Goal: Transaction & Acquisition: Purchase product/service

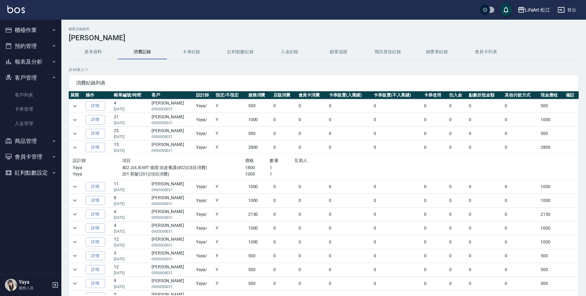
click at [39, 28] on button "櫃檯作業" at bounding box center [30, 30] width 56 height 16
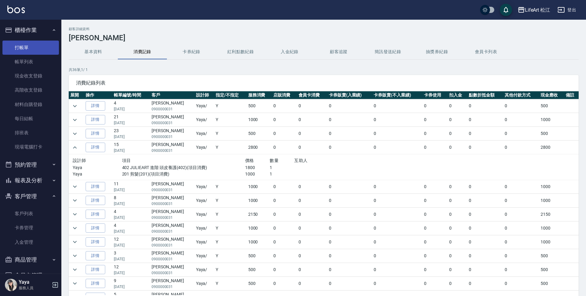
click at [41, 49] on link "打帳單" at bounding box center [30, 48] width 56 height 14
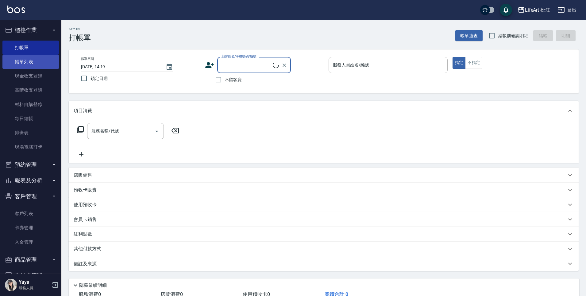
click at [48, 60] on link "帳單列表" at bounding box center [30, 62] width 56 height 14
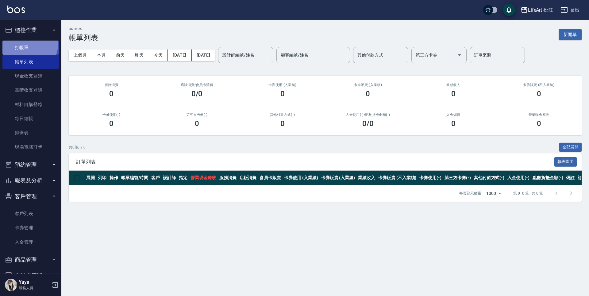
click at [22, 43] on link "打帳單" at bounding box center [30, 48] width 56 height 14
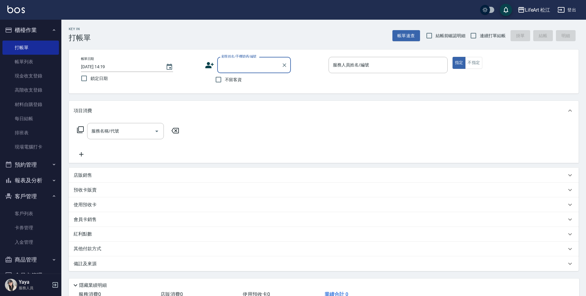
click at [238, 80] on span "不留客資" at bounding box center [233, 79] width 17 height 6
click at [225, 80] on input "不留客資" at bounding box center [218, 79] width 13 height 13
checkbox input "true"
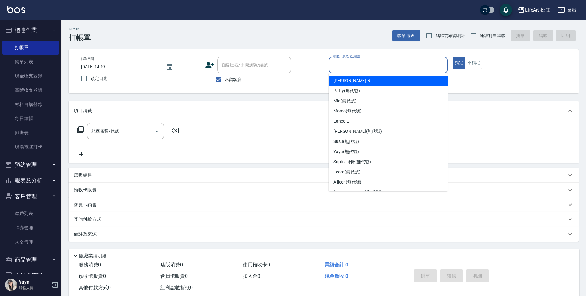
click at [340, 68] on input "服務人員姓名/編號" at bounding box center [388, 65] width 114 height 11
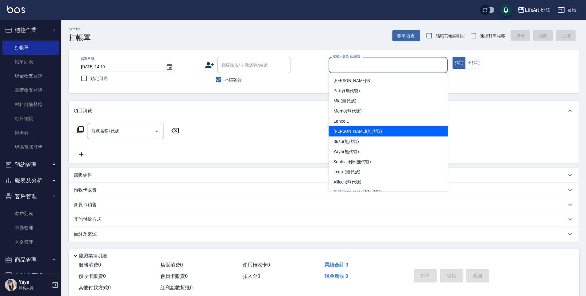
click at [350, 129] on span "[PERSON_NAME] (無代號)" at bounding box center [358, 131] width 48 height 6
type input "[PERSON_NAME](無代號)"
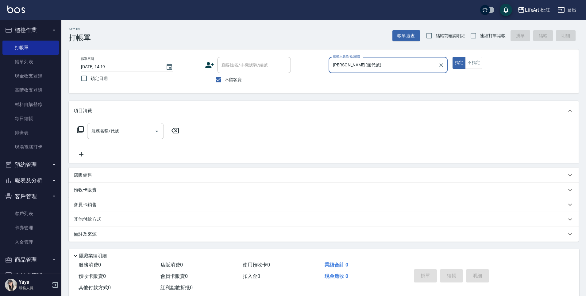
click at [130, 132] on input "服務名稱/代號" at bounding box center [121, 131] width 62 height 11
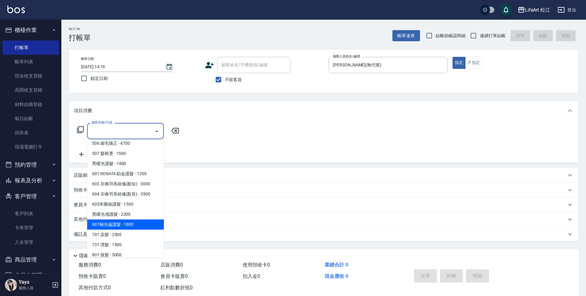
scroll to position [69, 0]
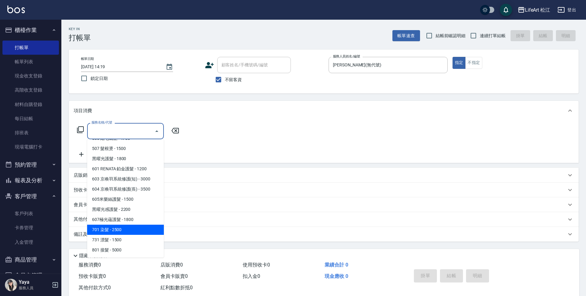
click at [114, 230] on span "701 染髮 - 2500" at bounding box center [125, 229] width 77 height 10
type input "701 染髮(701)"
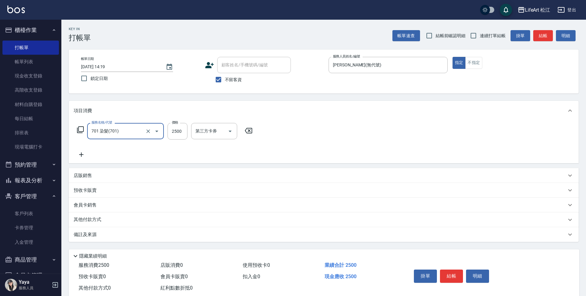
scroll to position [1, 0]
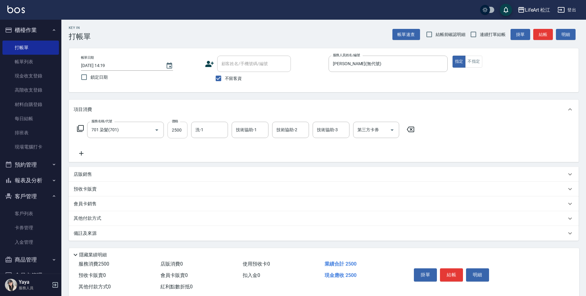
click at [185, 130] on div "服務名稱/代號 701 染髮(701) 服務名稱/代號 價格 2500 價格 洗-1 洗-1 技術協助-1 技術協助-1 技術協助-2 技術協助-2 技術協助…" at bounding box center [246, 130] width 345 height 17
drag, startPoint x: 185, startPoint y: 130, endPoint x: 152, endPoint y: 129, distance: 32.9
click at [152, 129] on div "服務名稱/代號 701 染髮(701) 服務名稱/代號 價格 2500 價格 洗-1 洗-1 技術協助-1 技術協助-1 技術協助-2 技術協助-2 技術協助…" at bounding box center [246, 130] width 345 height 17
drag, startPoint x: 184, startPoint y: 130, endPoint x: 172, endPoint y: 130, distance: 12.0
click at [172, 130] on input "2500" at bounding box center [178, 130] width 20 height 17
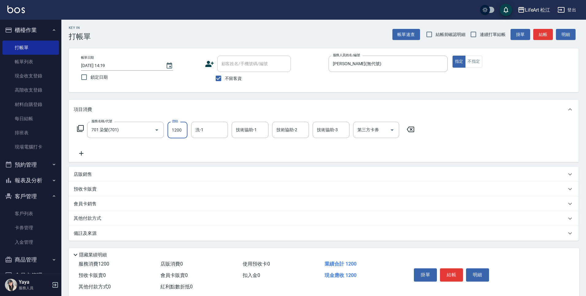
type input "1200"
click at [76, 151] on icon at bounding box center [81, 152] width 15 height 7
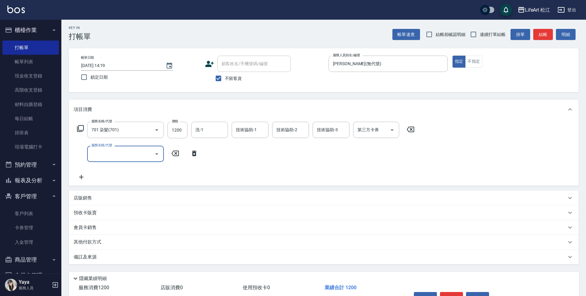
click at [133, 156] on input "服務名稱/代號" at bounding box center [121, 153] width 62 height 11
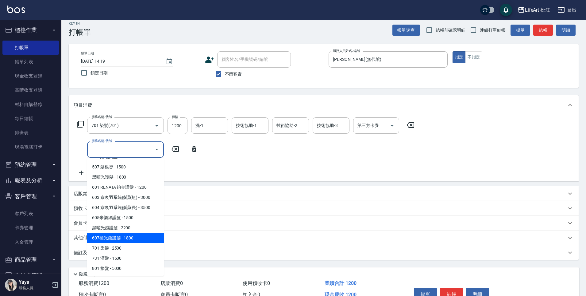
scroll to position [11, 0]
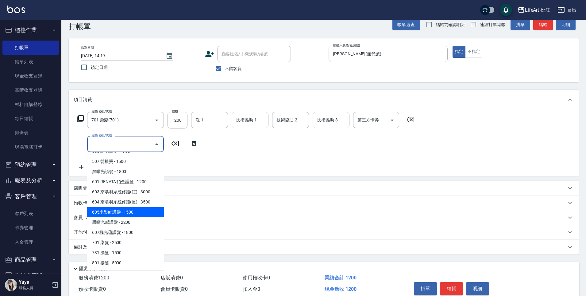
click at [133, 213] on span "605米樂絲護髮 - 1500" at bounding box center [125, 212] width 77 height 10
type input "605米樂絲護髮(605)"
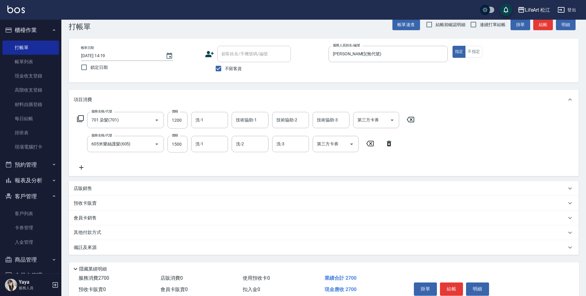
click at [117, 234] on div "其他付款方式" at bounding box center [320, 232] width 493 height 7
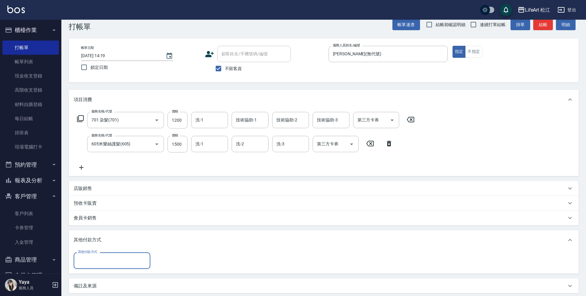
scroll to position [0, 0]
click at [120, 255] on input "其他付款方式" at bounding box center [111, 260] width 71 height 11
click at [115, 215] on span "轉帳" at bounding box center [112, 214] width 77 height 10
type input "轉帳"
click at [169, 264] on input "0" at bounding box center [177, 260] width 46 height 17
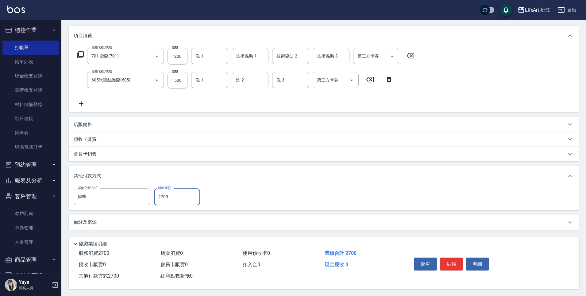
scroll to position [78, 0]
type input "2700"
click at [459, 258] on button "結帳" at bounding box center [451, 263] width 23 height 13
